Goal: Task Accomplishment & Management: Complete application form

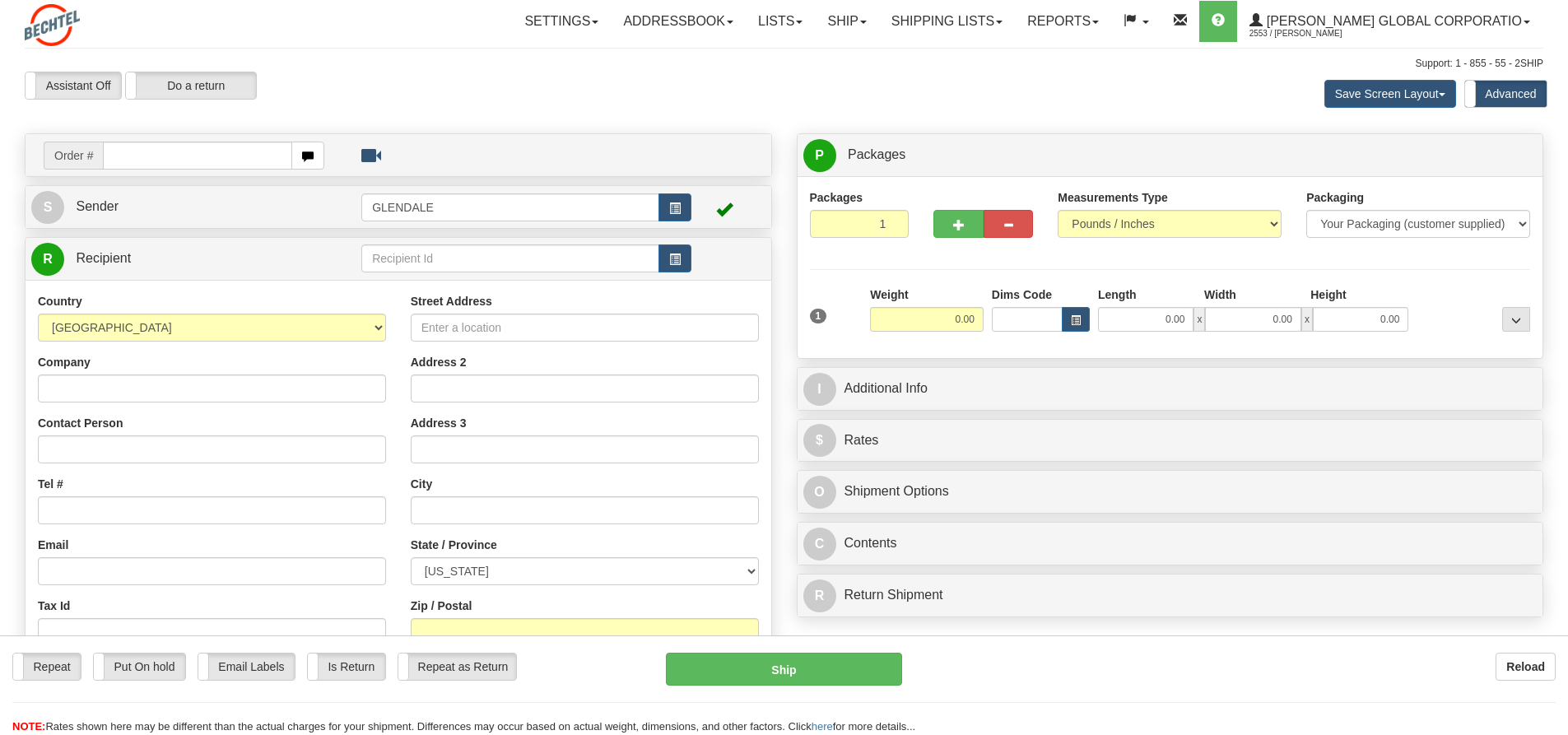
click at [104, 203] on span "Sender" at bounding box center [97, 206] width 43 height 14
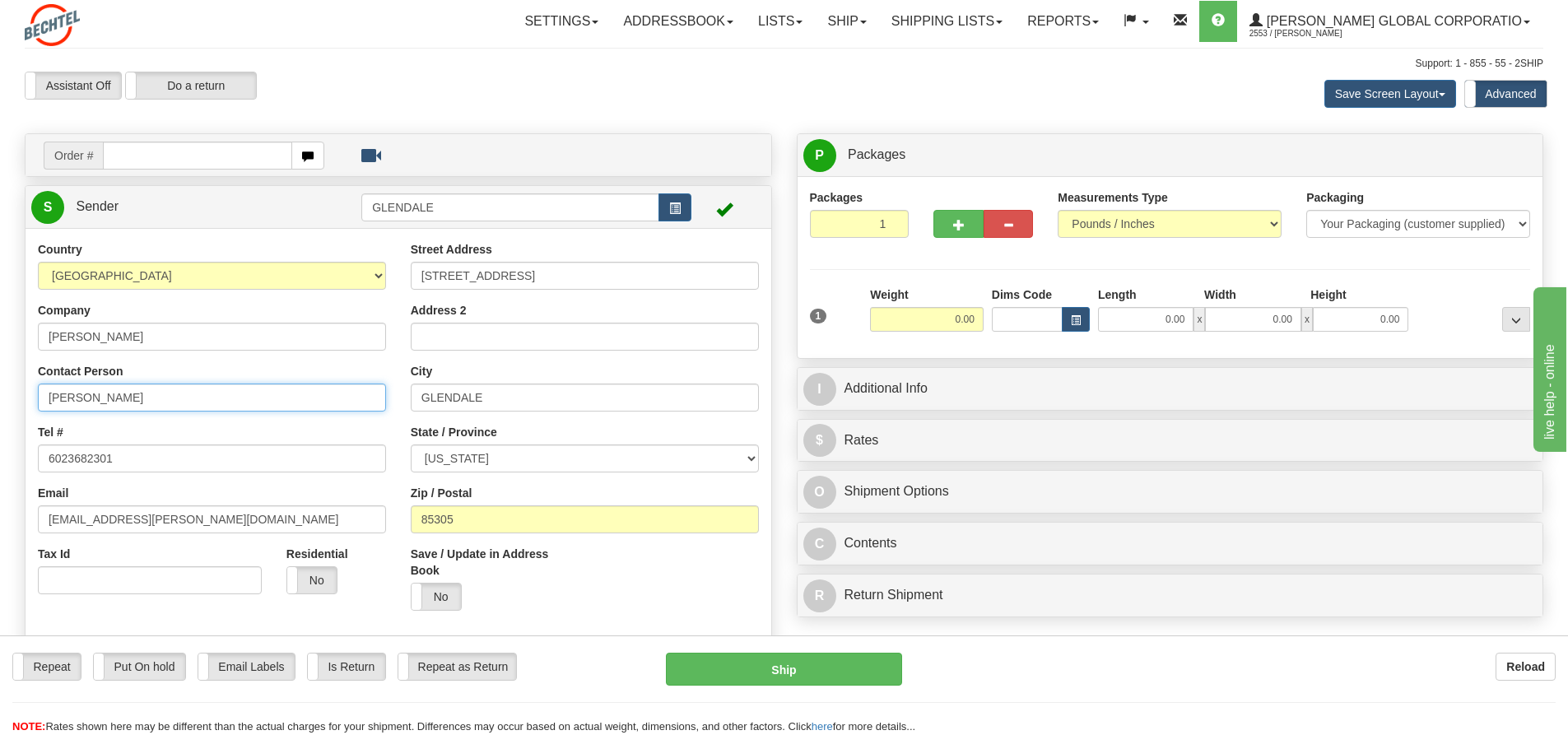
drag, startPoint x: 95, startPoint y: 395, endPoint x: 0, endPoint y: 375, distance: 97.1
click at [0, 375] on div "Toggle navigation Settings Shipping Preferences Fields Preferences New" at bounding box center [784, 713] width 1568 height 1425
click at [173, 397] on input "[PERSON_NAME]" at bounding box center [212, 398] width 348 height 28
type input "[PERSON_NAME]/[PERSON_NAME]"
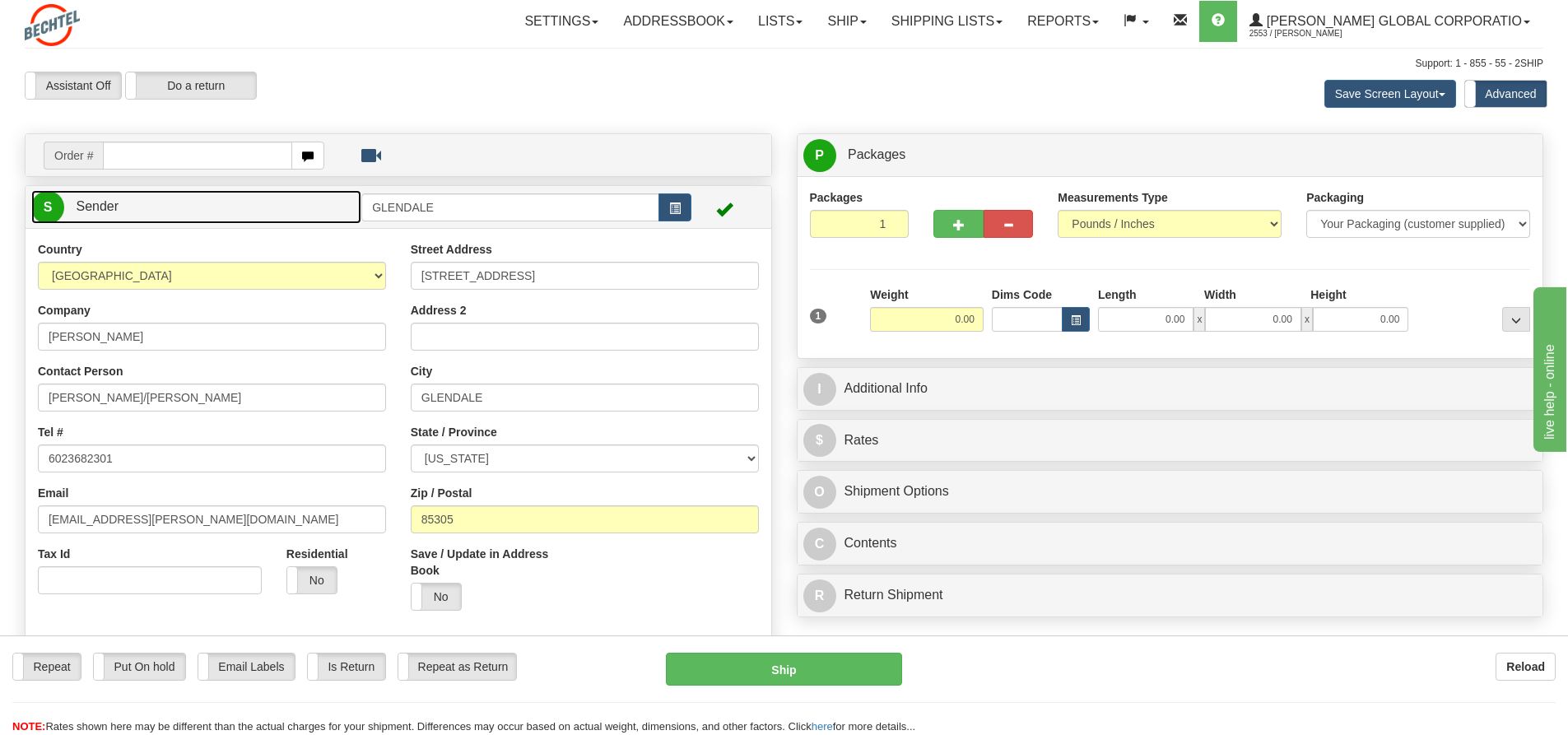
click at [88, 195] on link "S Sender" at bounding box center [196, 207] width 330 height 34
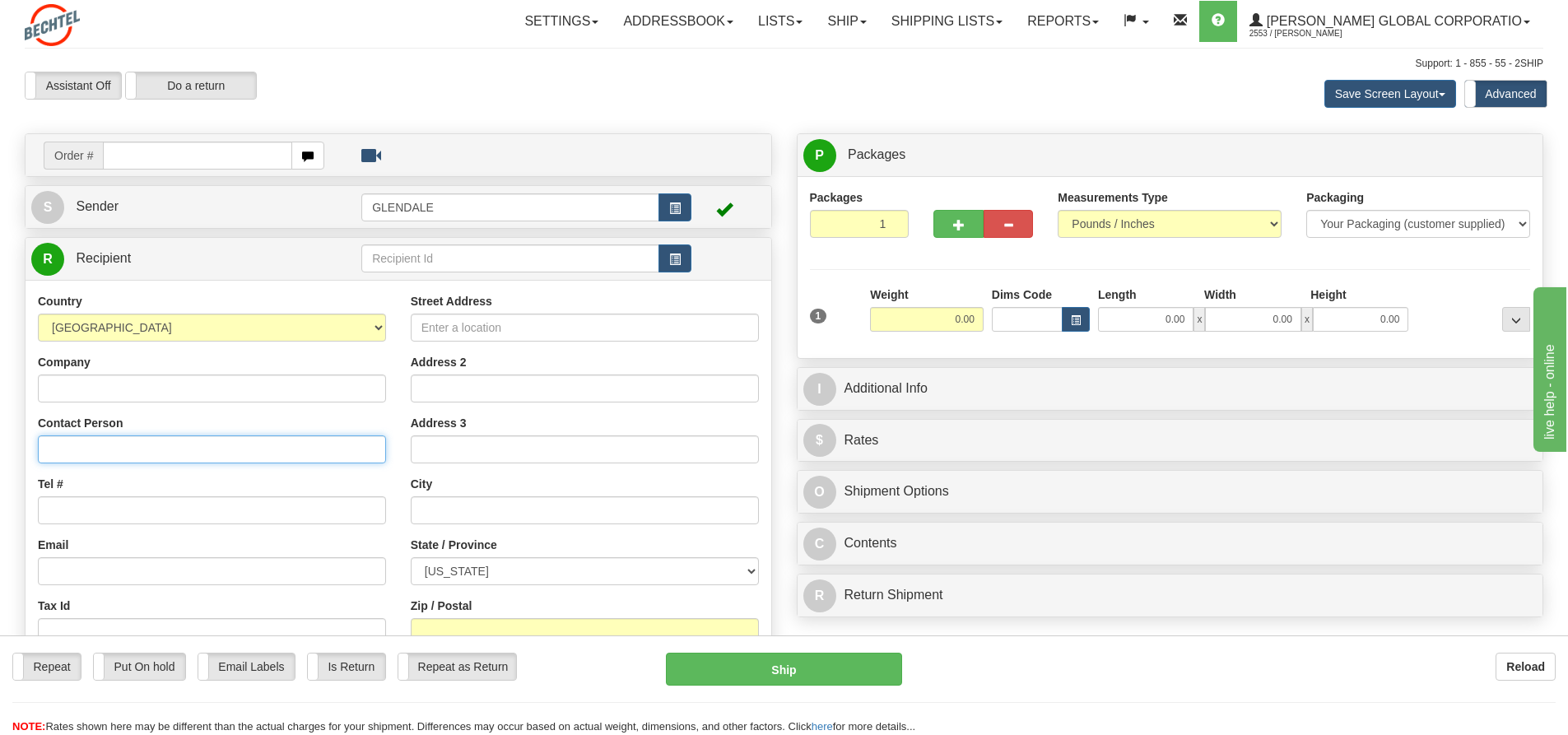
click at [100, 439] on input "Contact Person" at bounding box center [212, 449] width 348 height 28
type input "[PERSON_NAME]"
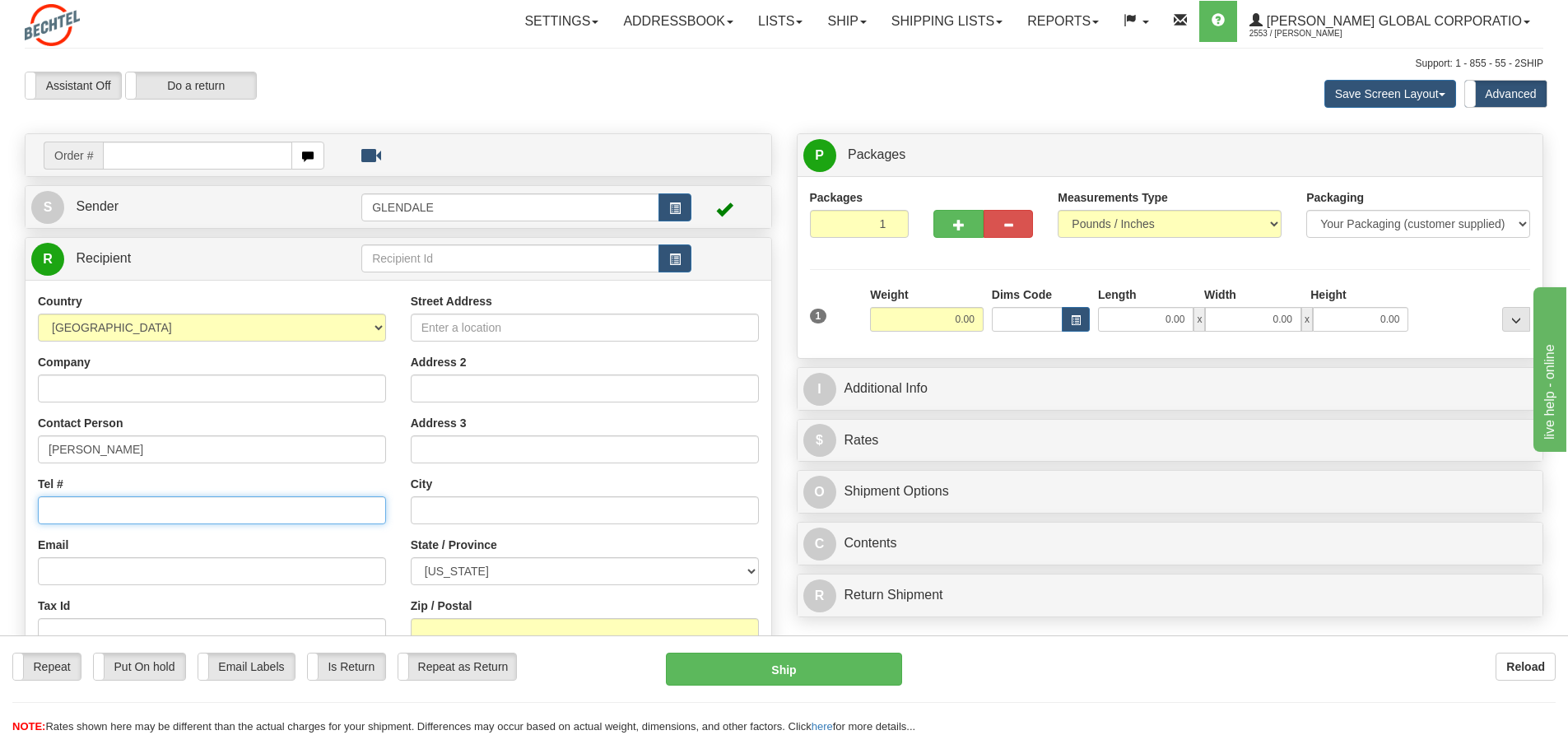
click at [62, 503] on input "Tel #" at bounding box center [212, 511] width 348 height 28
type input "9493385015"
click at [517, 326] on input "Street Address" at bounding box center [584, 328] width 348 height 28
type input "[STREET_ADDRESS]"
click at [523, 390] on input "Address 2" at bounding box center [584, 389] width 348 height 28
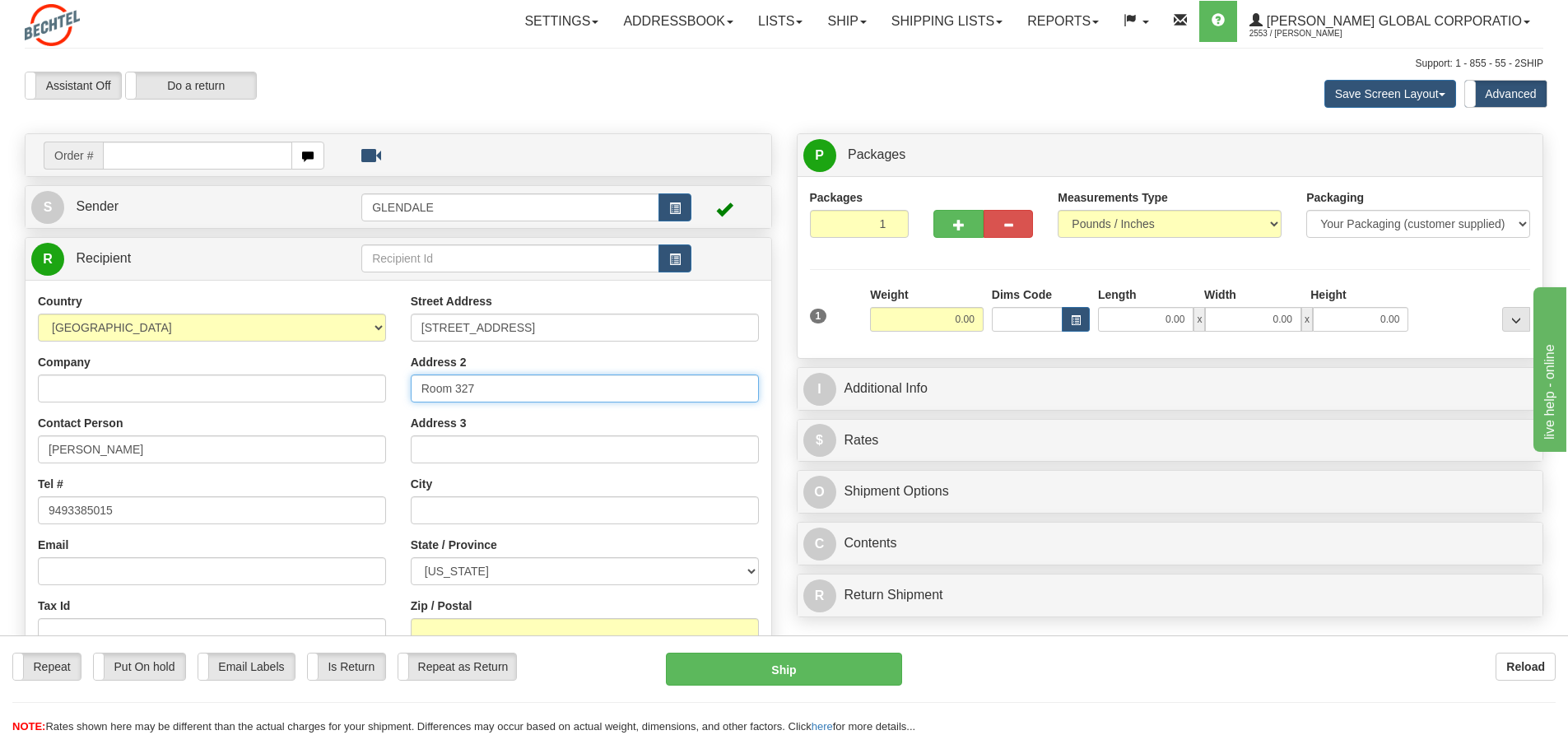
type input "Room 327"
click at [469, 514] on input "text" at bounding box center [584, 511] width 348 height 28
type input "Winnemucca"
click at [743, 567] on select "[US_STATE] [US_STATE] [US_STATE] [US_STATE] Armed Forces America Armed Forces E…" at bounding box center [584, 571] width 348 height 28
select select "NV"
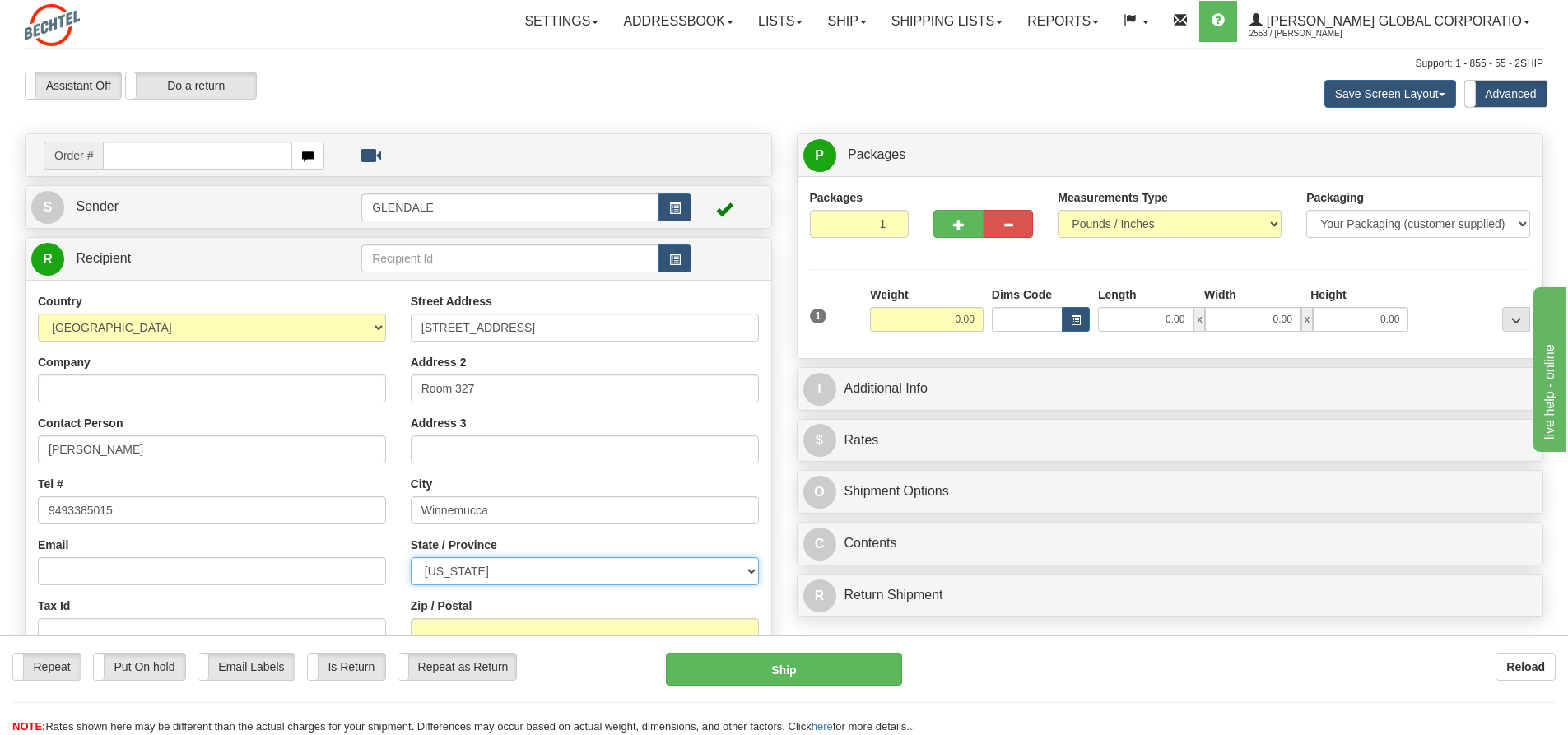
click at [410, 557] on select "[US_STATE] [US_STATE] [US_STATE] [US_STATE] Armed Forces America Armed Forces E…" at bounding box center [584, 571] width 348 height 28
click at [487, 623] on input "Zip / Postal" at bounding box center [584, 632] width 348 height 28
type input "9"
type input "89445"
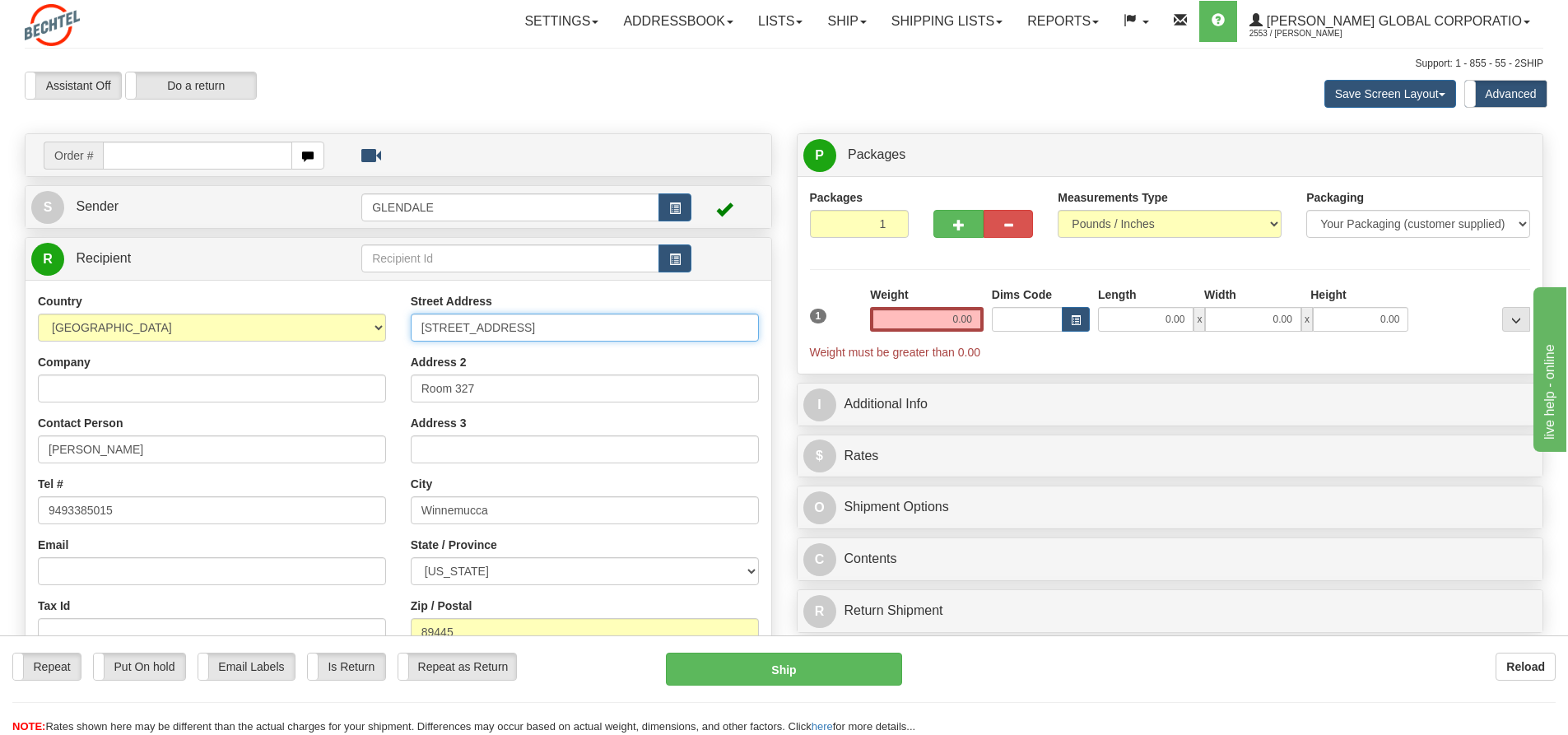
drag, startPoint x: 570, startPoint y: 323, endPoint x: 401, endPoint y: 314, distance: 169.2
click at [401, 314] on div "Street Address [STREET_ADDRESS] Address 2 Room 327 Address 3 City [GEOGRAPHIC_D…" at bounding box center [585, 514] width 373 height 443
click at [114, 392] on input "Company" at bounding box center [212, 389] width 348 height 28
paste input "Fairfield Inn and Suites"
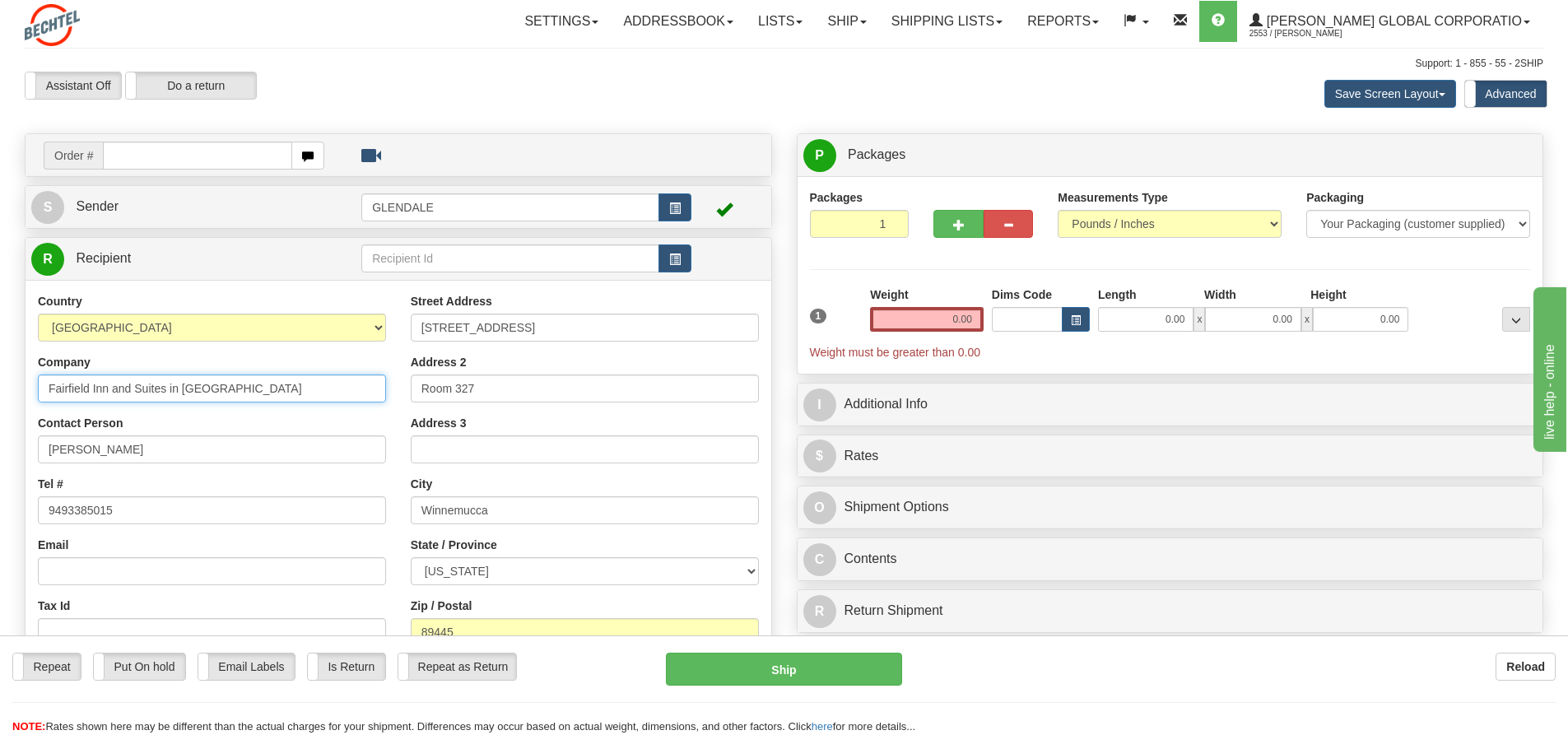
type input "Fairfield Inn and Suites in [GEOGRAPHIC_DATA]"
drag, startPoint x: 951, startPoint y: 317, endPoint x: 996, endPoint y: 322, distance: 45.3
click at [996, 322] on div "1 Weight 0.00 Dims Code 0.00" at bounding box center [1170, 323] width 729 height 74
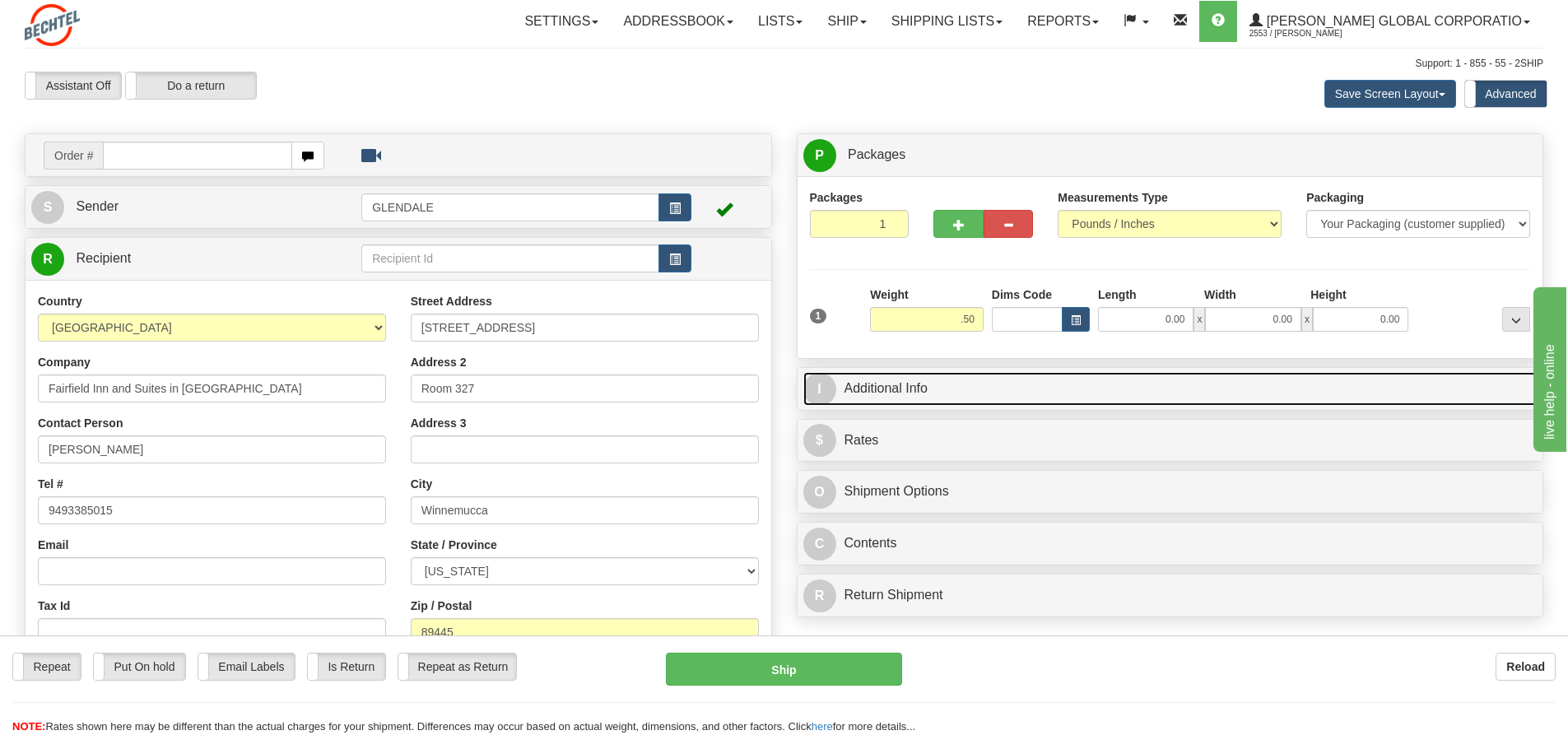
type input "0.50"
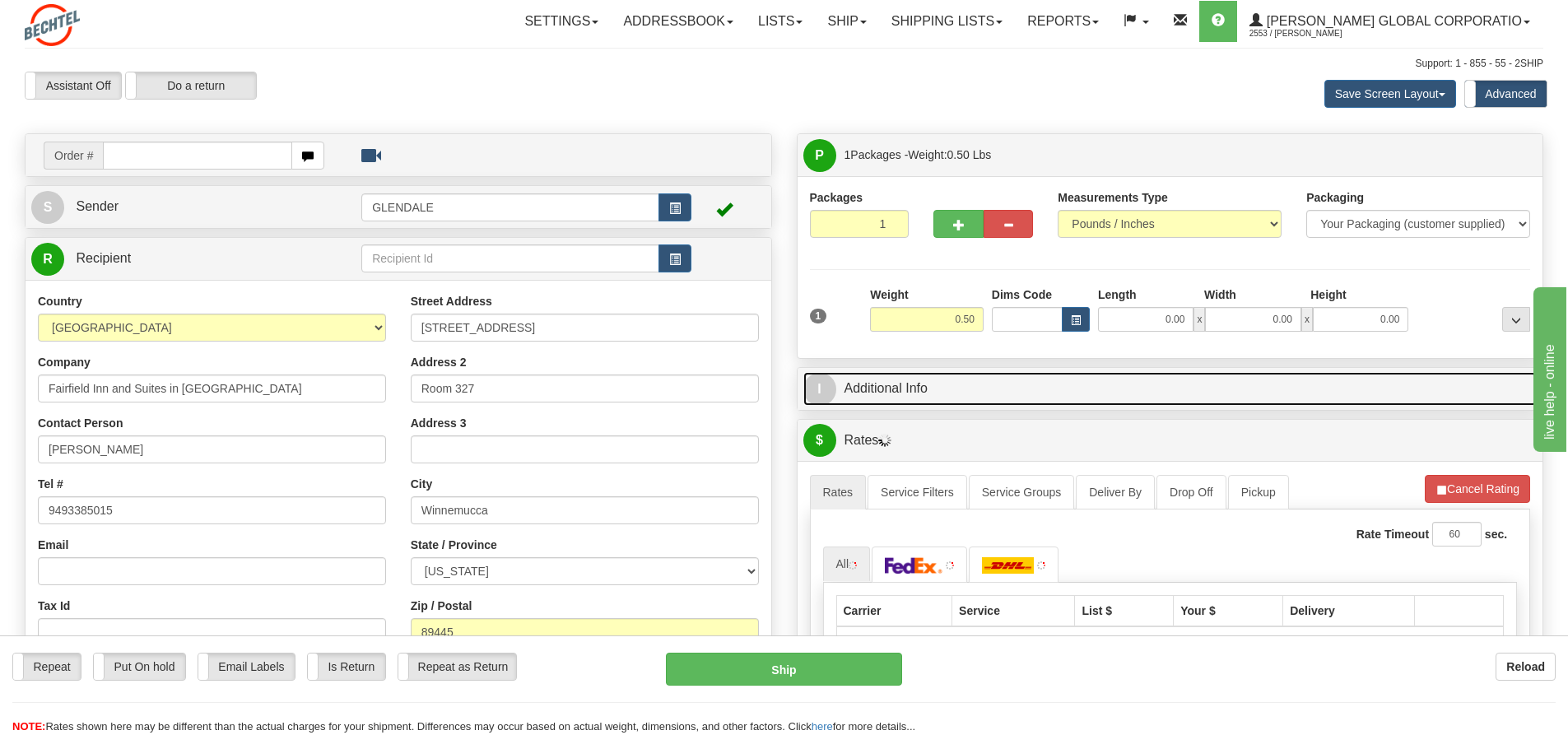
click at [897, 388] on link "I Additional Info" at bounding box center [1170, 389] width 734 height 34
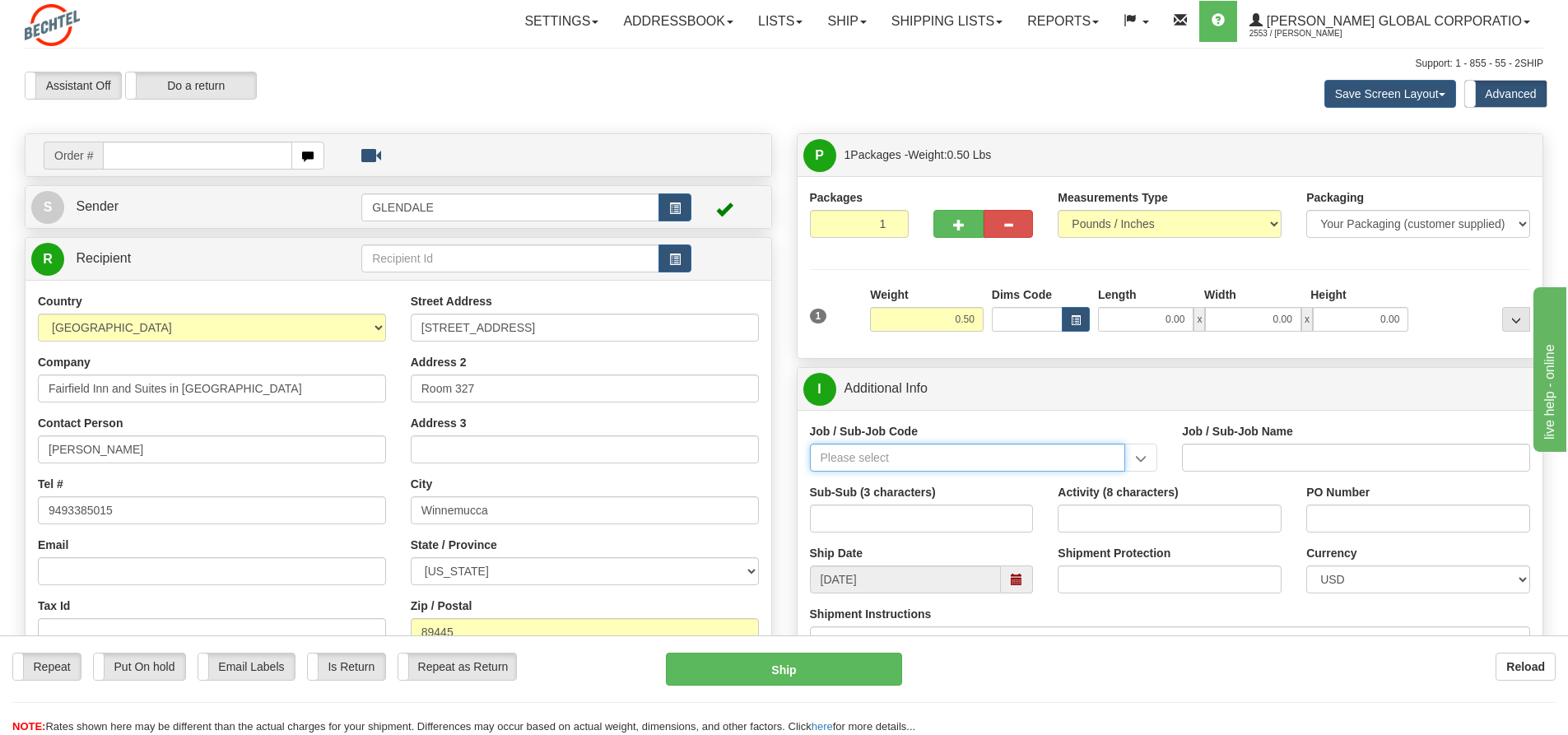
click at [931, 458] on input "Job / Sub-Job Code" at bounding box center [968, 458] width 316 height 28
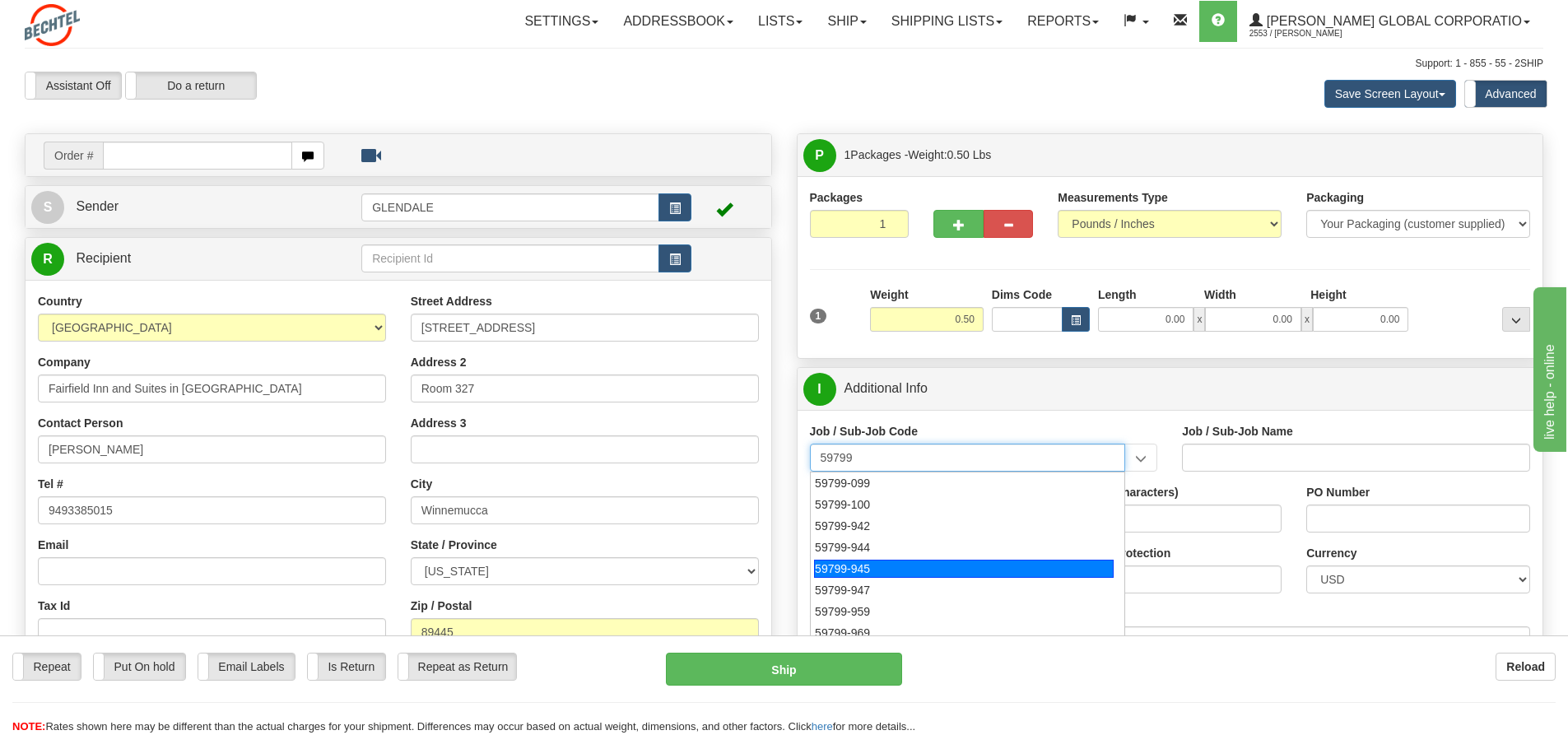
click at [875, 565] on div "59799-945" at bounding box center [963, 569] width 300 height 18
type input "59799-945"
type input "GLOBAL CARD SERVICES - EXPENSE REPORTS INCLUDES ND"
type input "59799-945"
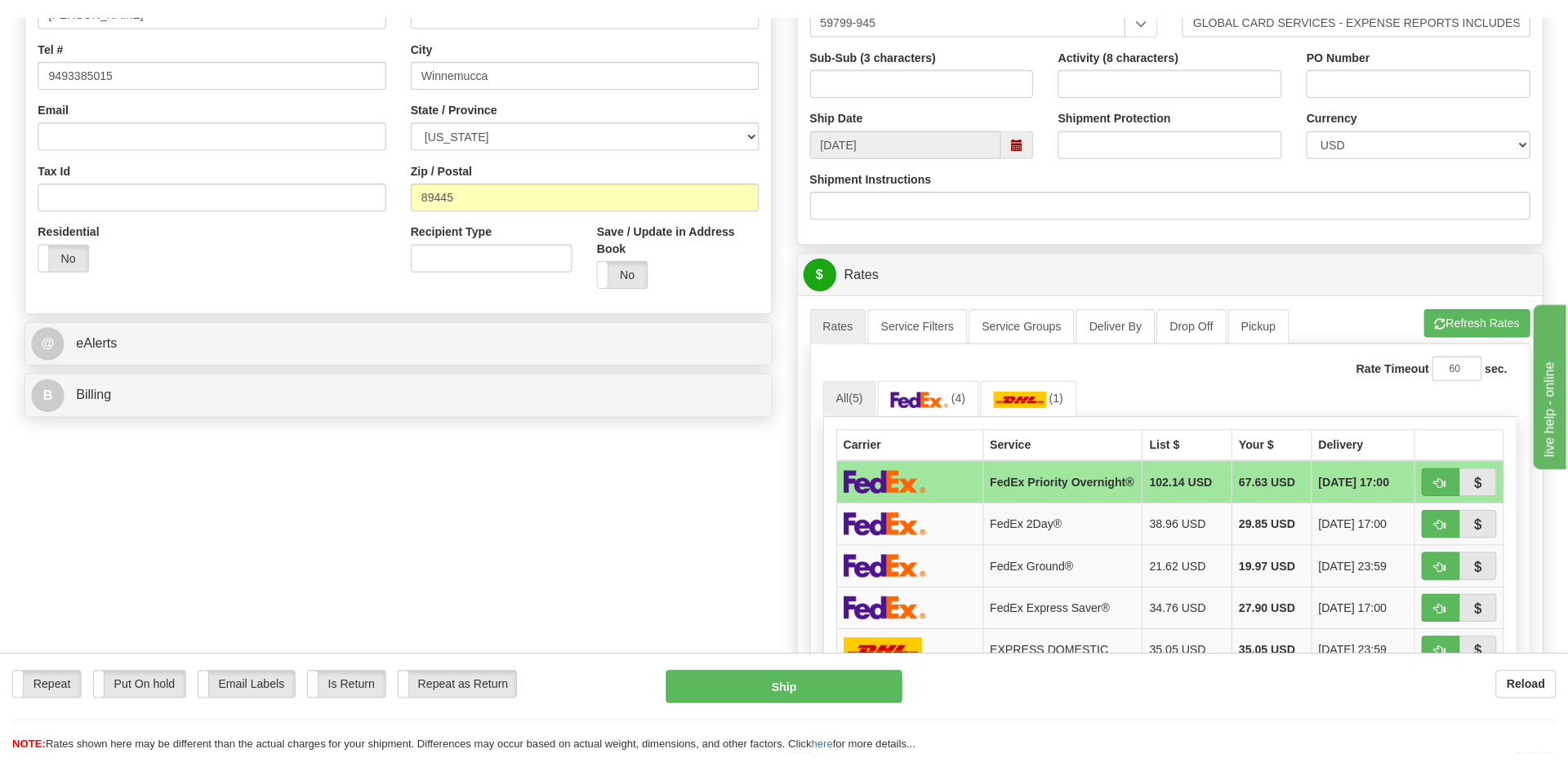
scroll to position [490, 0]
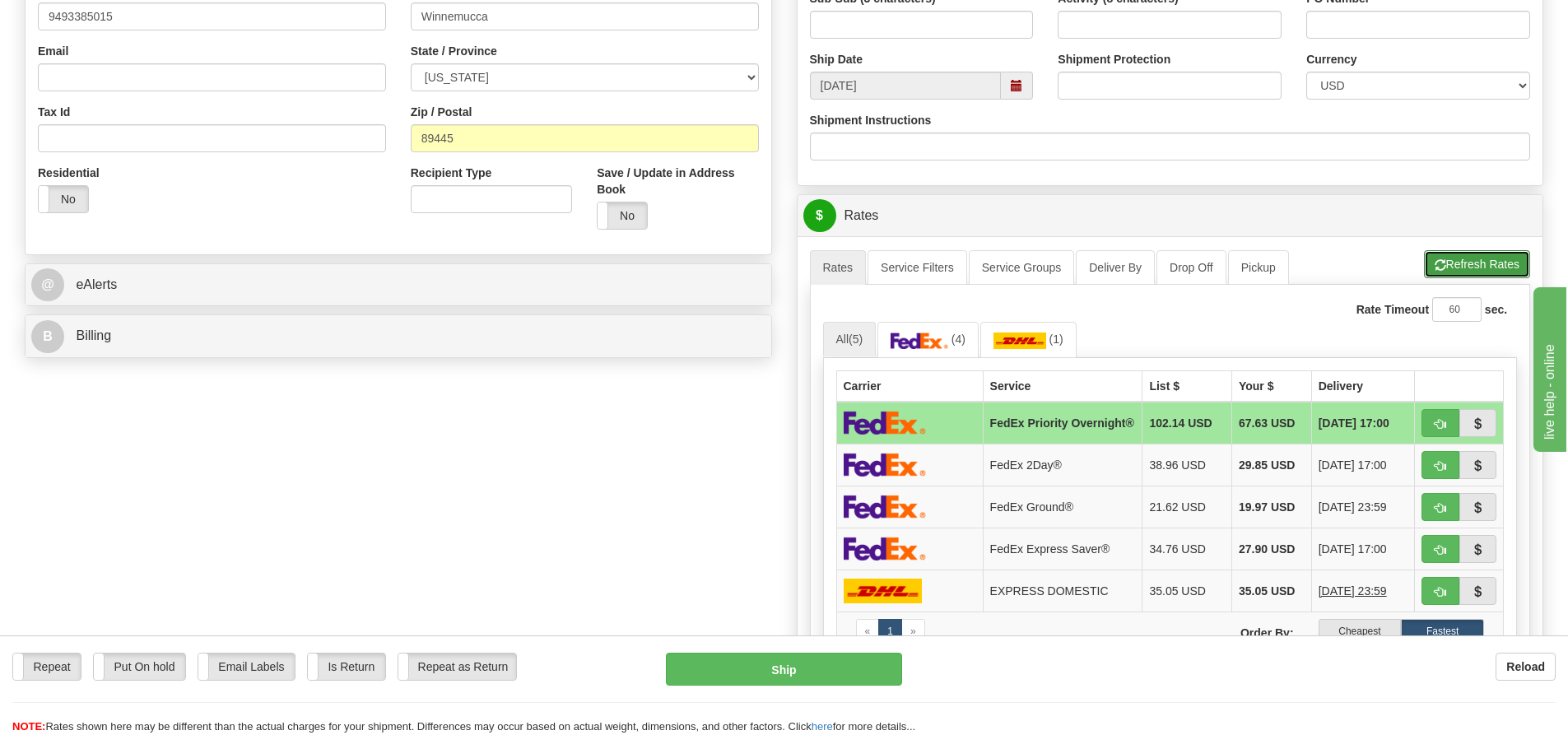
click at [1490, 264] on button "Refresh Rates" at bounding box center [1477, 264] width 106 height 28
click at [1039, 423] on td "FedEx Priority Overnight®" at bounding box center [1062, 424] width 159 height 43
click at [798, 666] on button "Ship" at bounding box center [784, 669] width 236 height 33
type input "01"
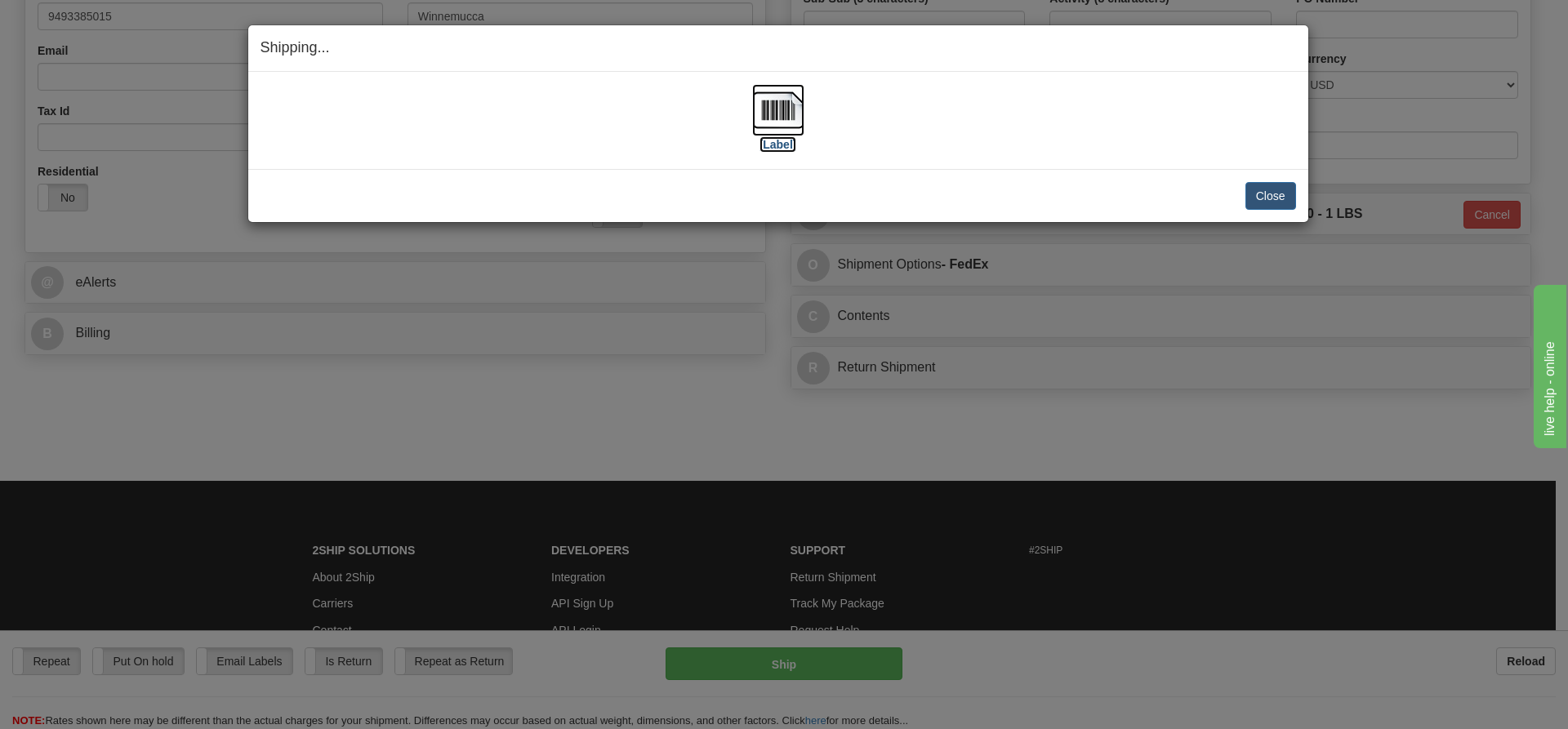
click at [770, 115] on img at bounding box center [778, 110] width 52 height 52
